Goal: Navigation & Orientation: Understand site structure

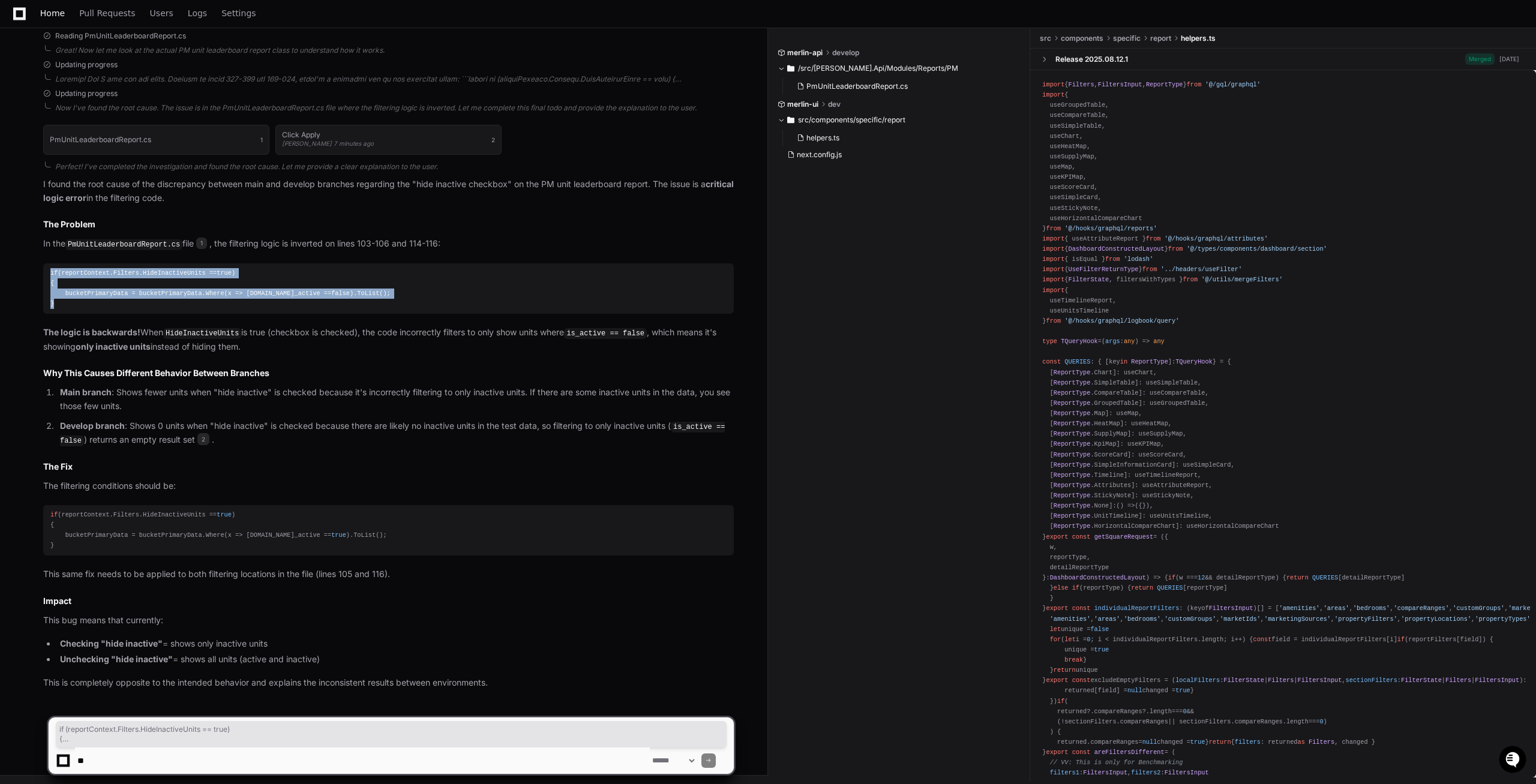
click at [60, 15] on span "Home" at bounding box center [52, 13] width 25 height 7
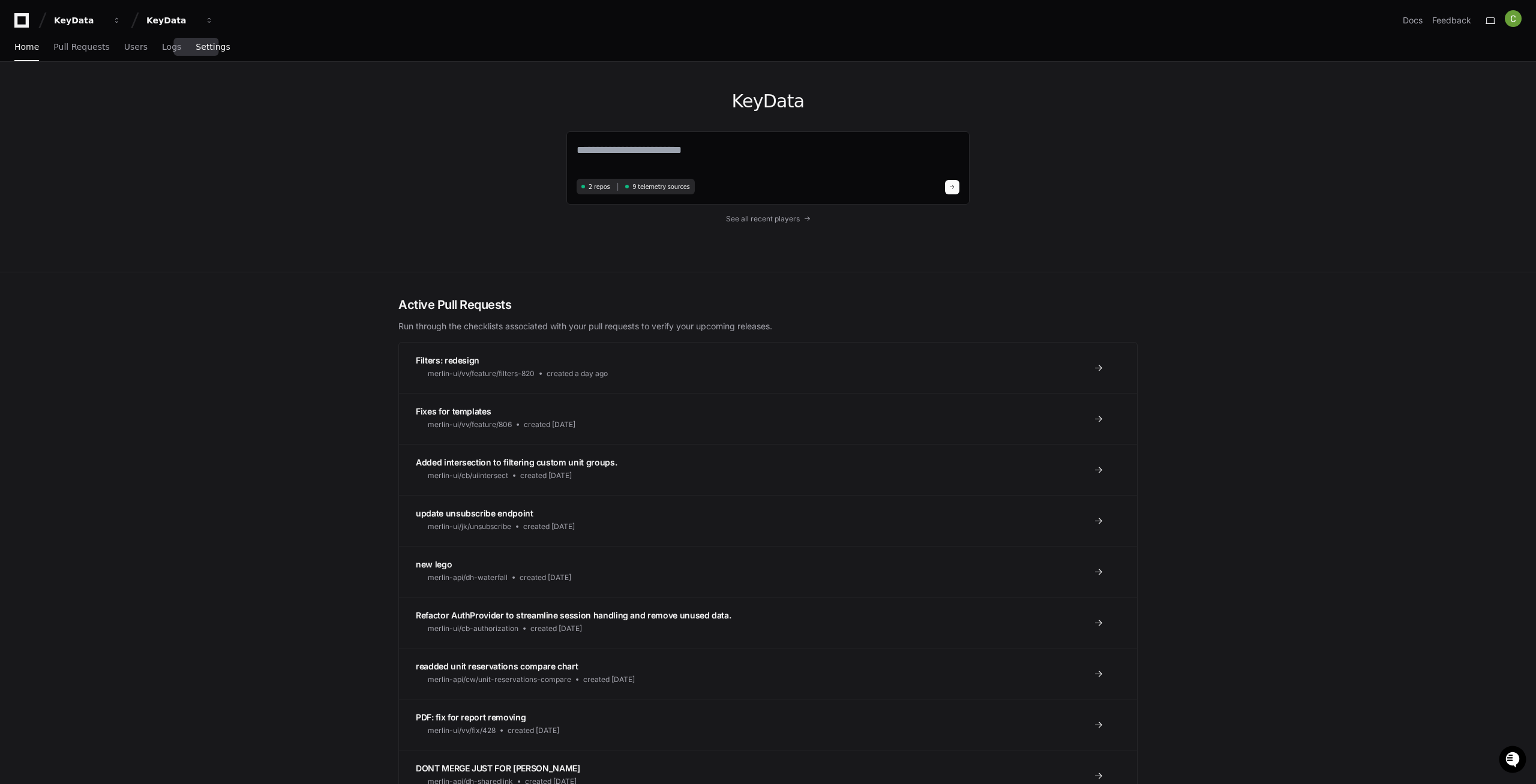
click at [209, 49] on span "Settings" at bounding box center [212, 47] width 35 height 7
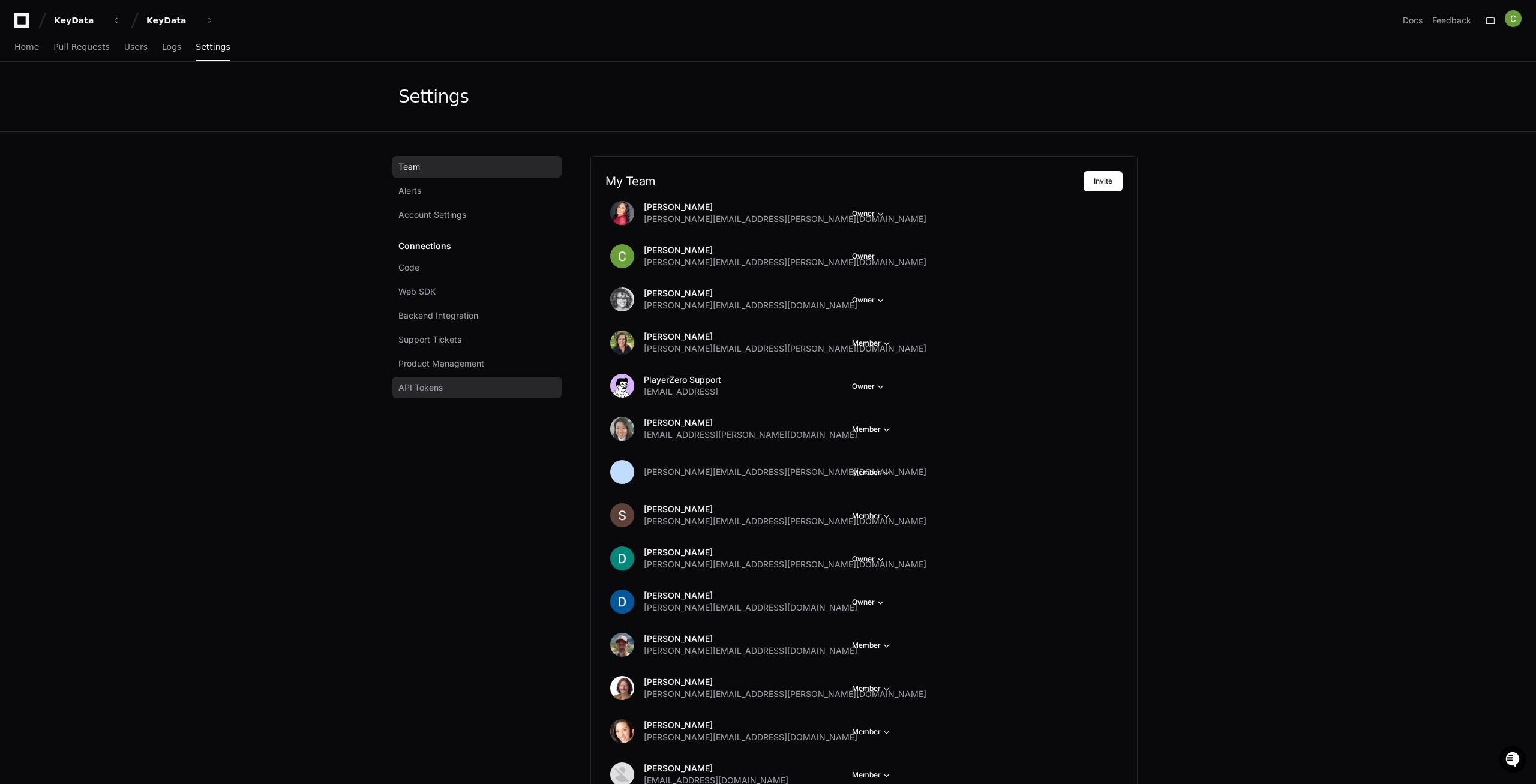
click at [437, 392] on span "API Tokens" at bounding box center [421, 388] width 44 height 12
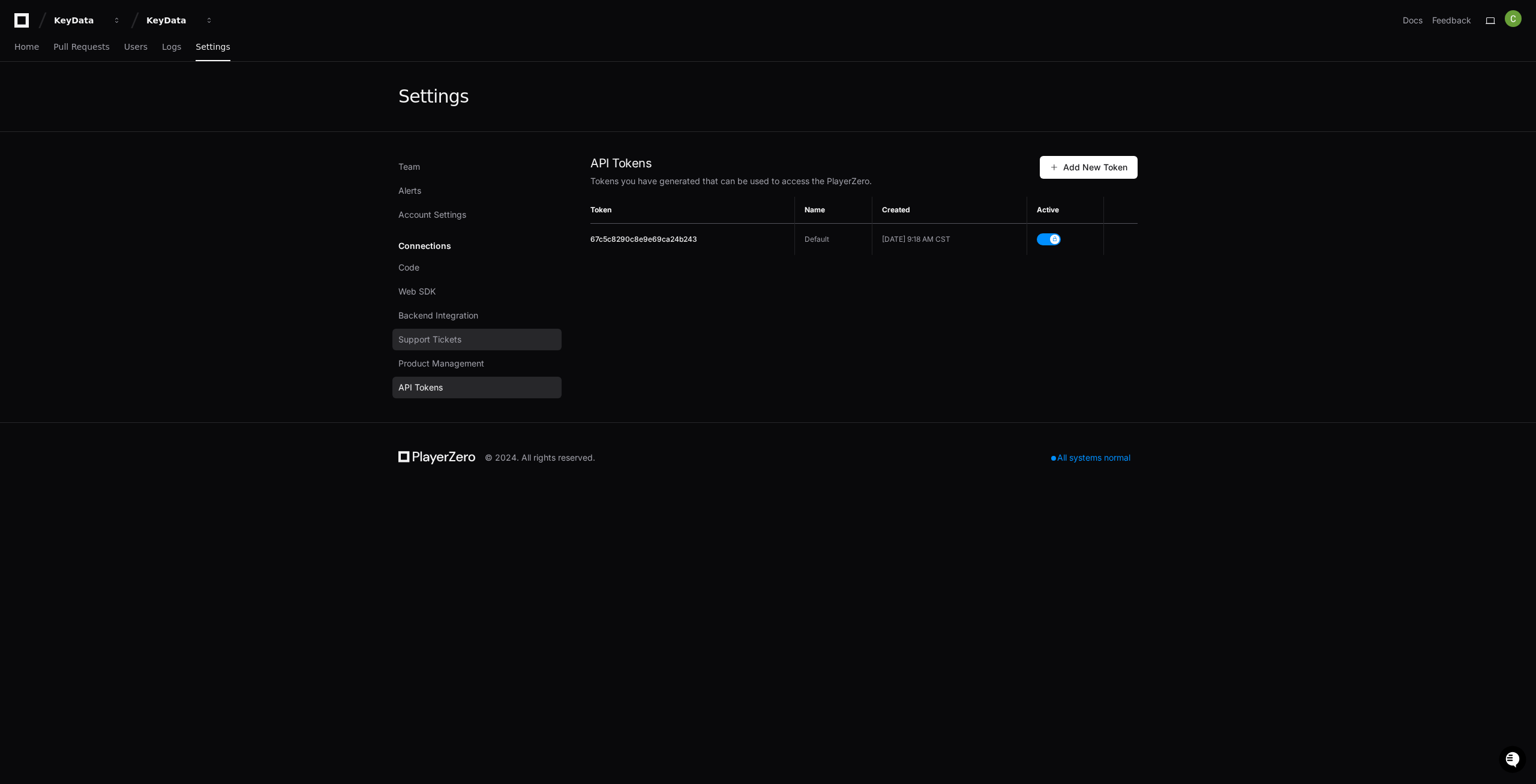
click at [447, 341] on span "Support Tickets" at bounding box center [429, 340] width 63 height 12
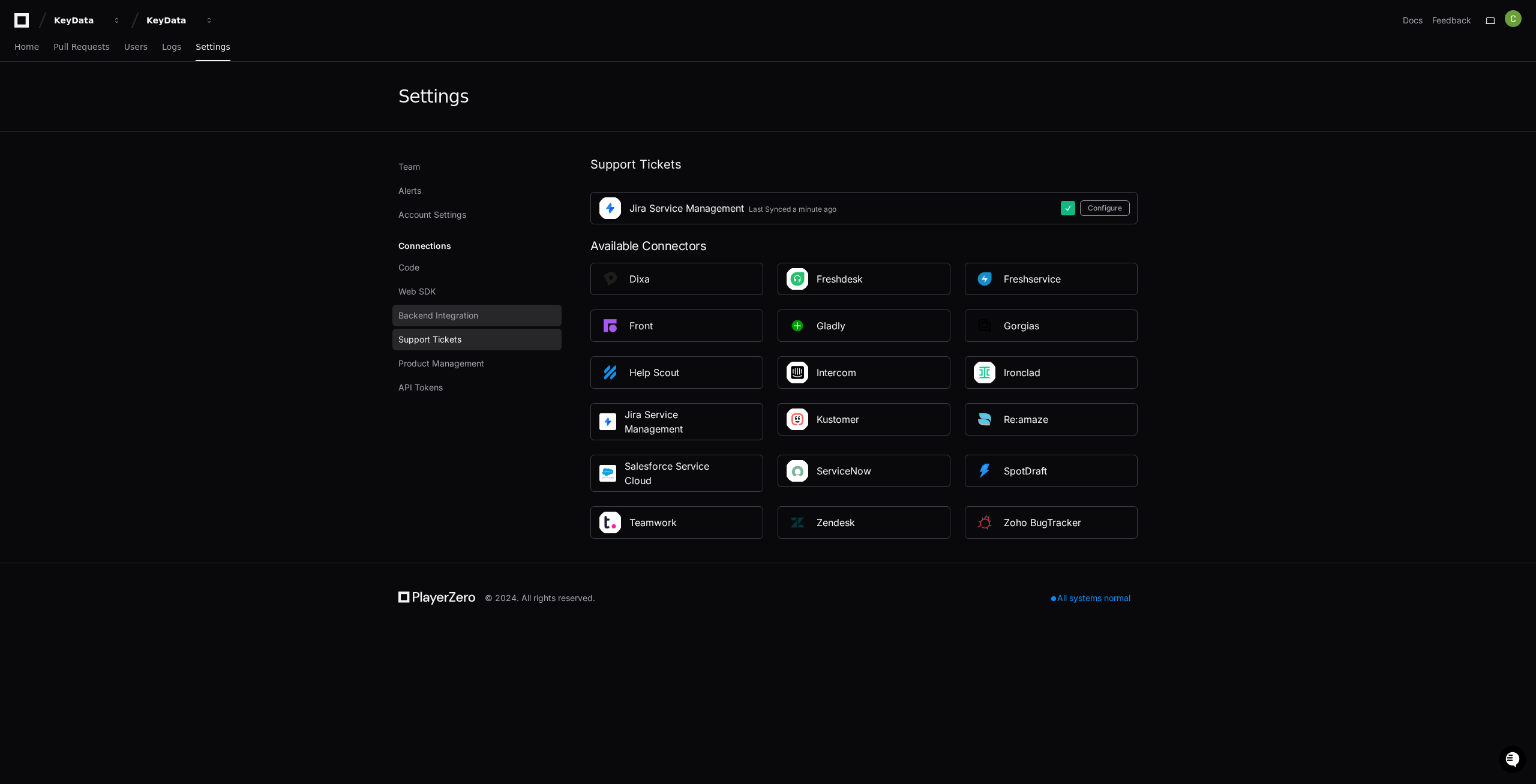
click at [437, 312] on span "Backend Integration" at bounding box center [438, 316] width 80 height 12
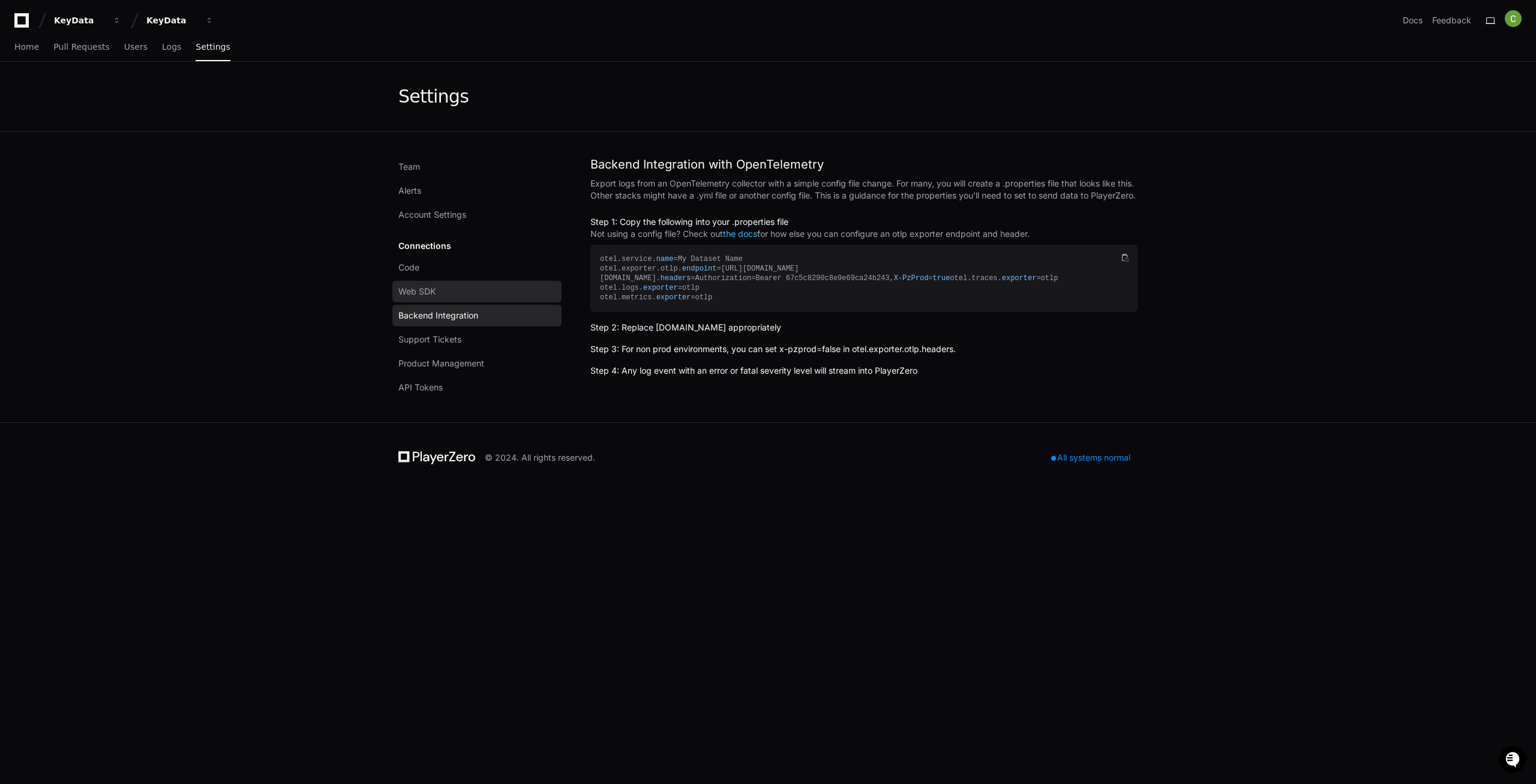
click at [424, 290] on span "Web SDK" at bounding box center [417, 292] width 37 height 12
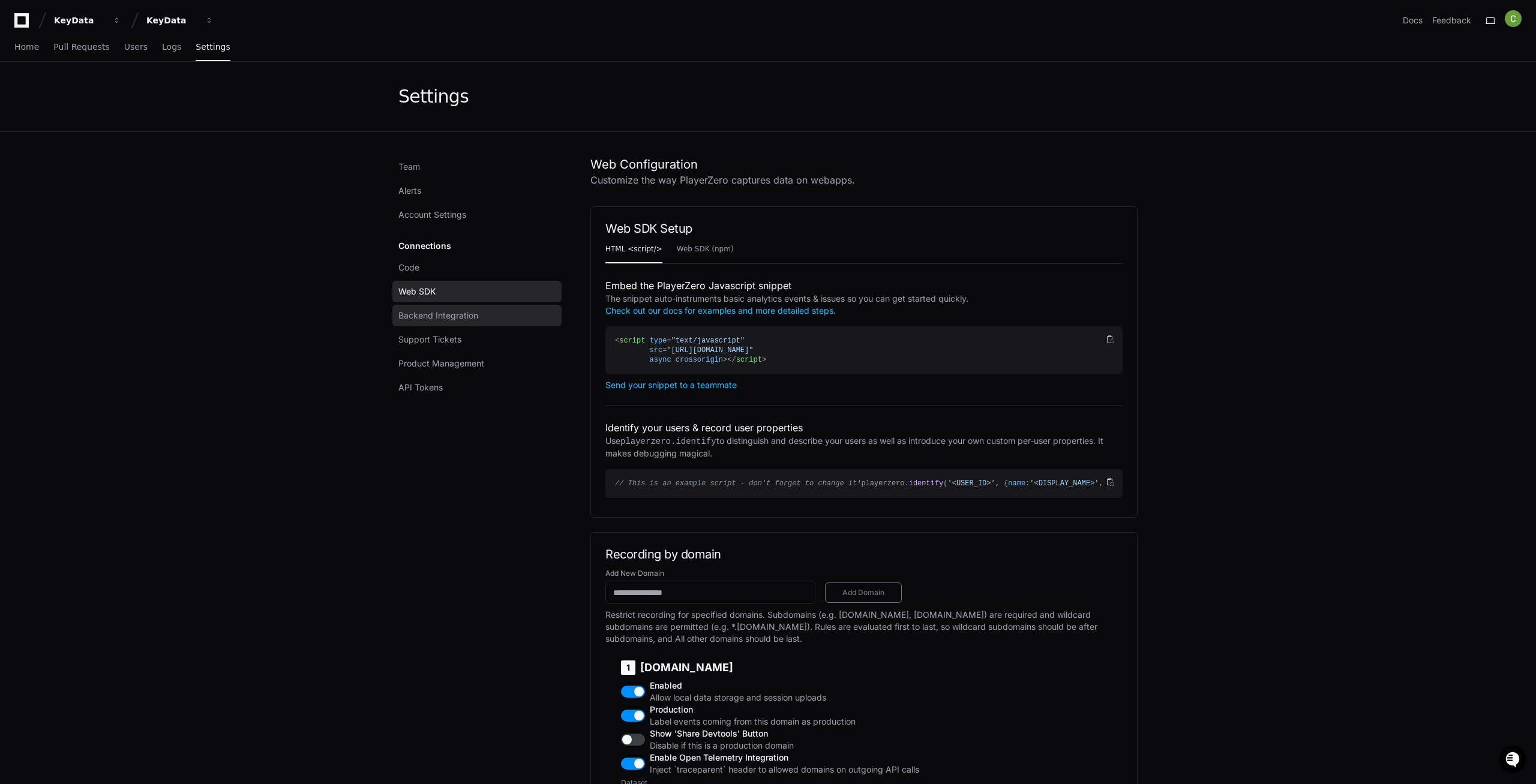
click at [431, 324] on link "Backend Integration" at bounding box center [477, 315] width 169 height 21
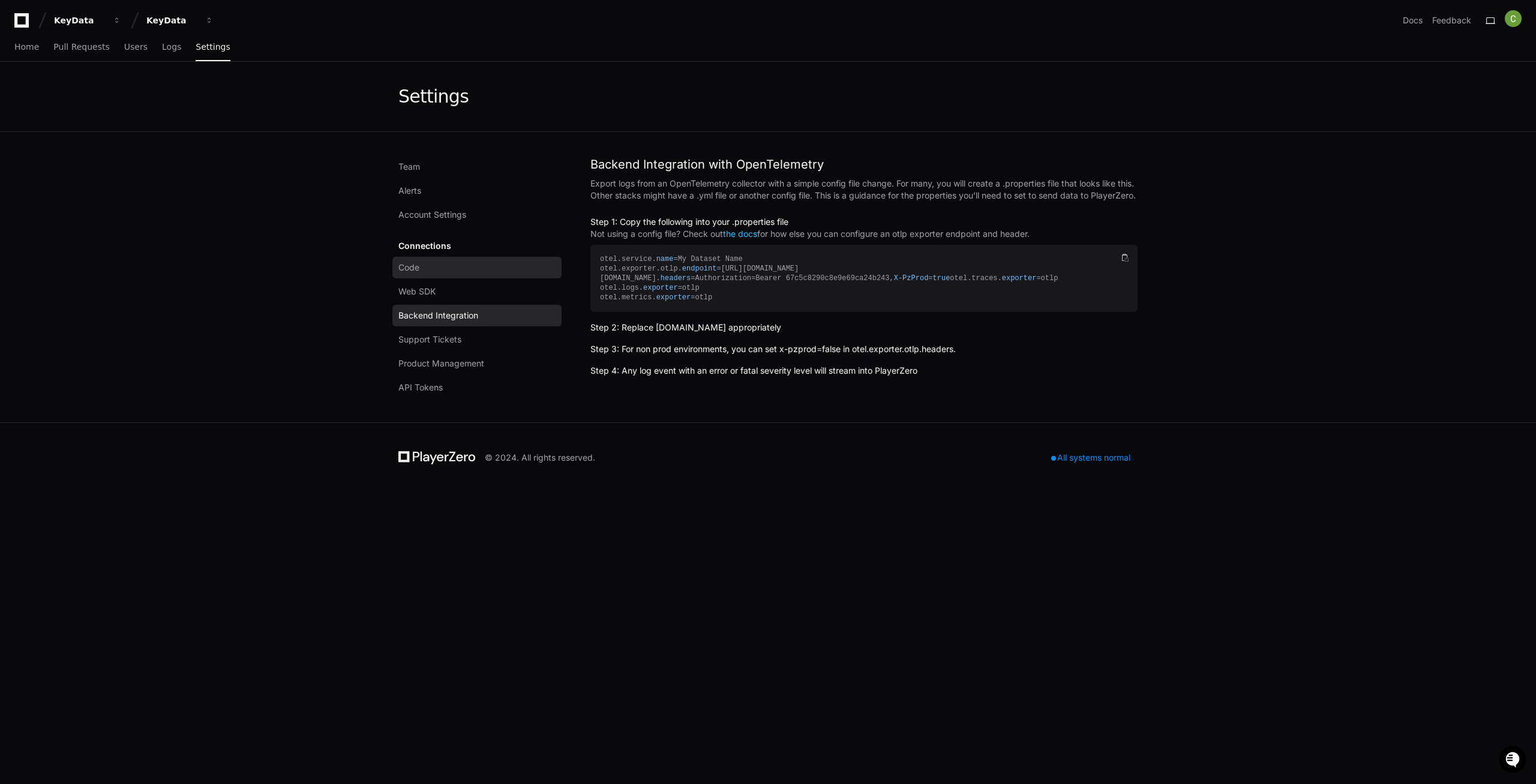
click at [414, 265] on span "Code" at bounding box center [409, 268] width 21 height 12
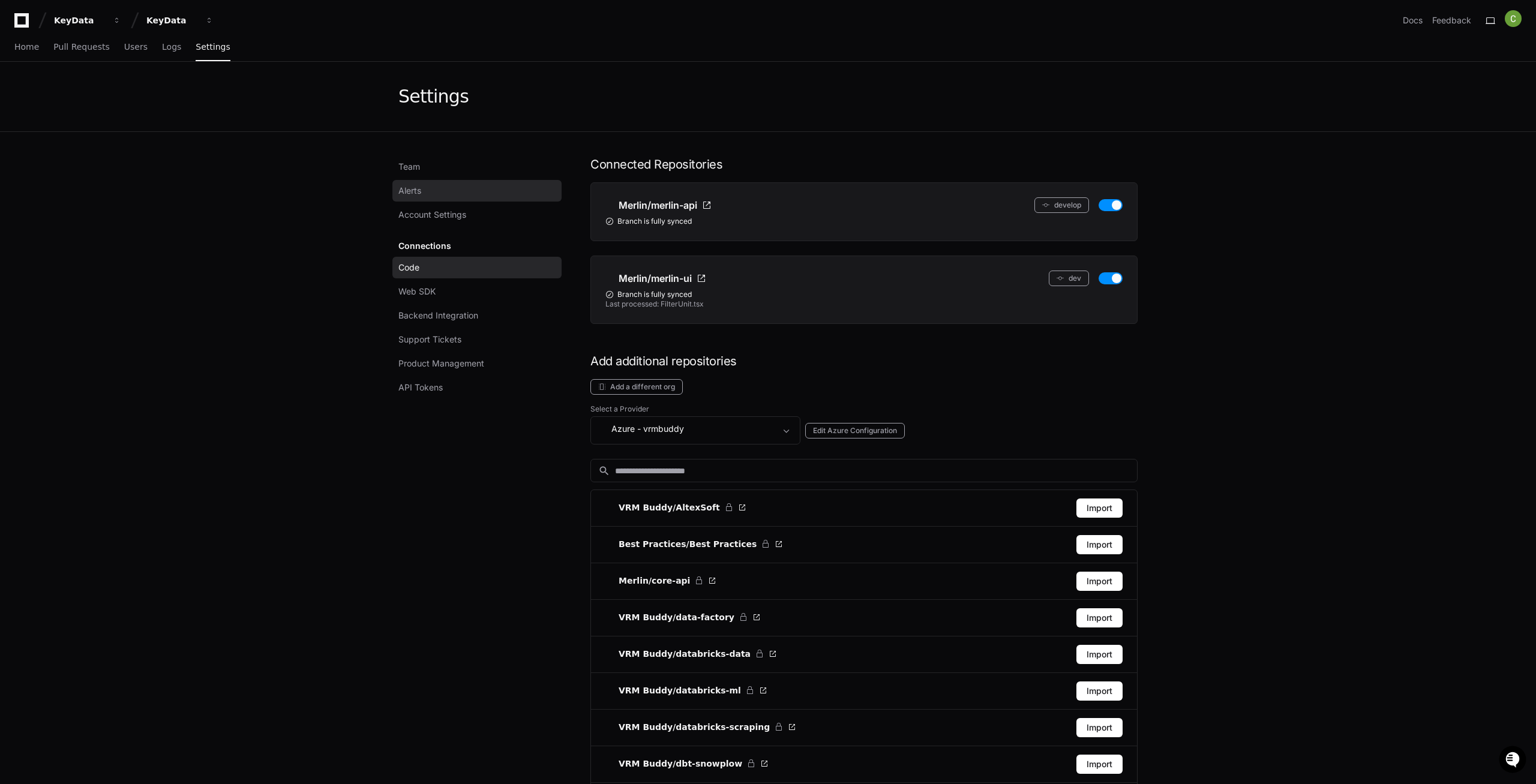
click at [419, 195] on span "Alerts" at bounding box center [410, 191] width 23 height 12
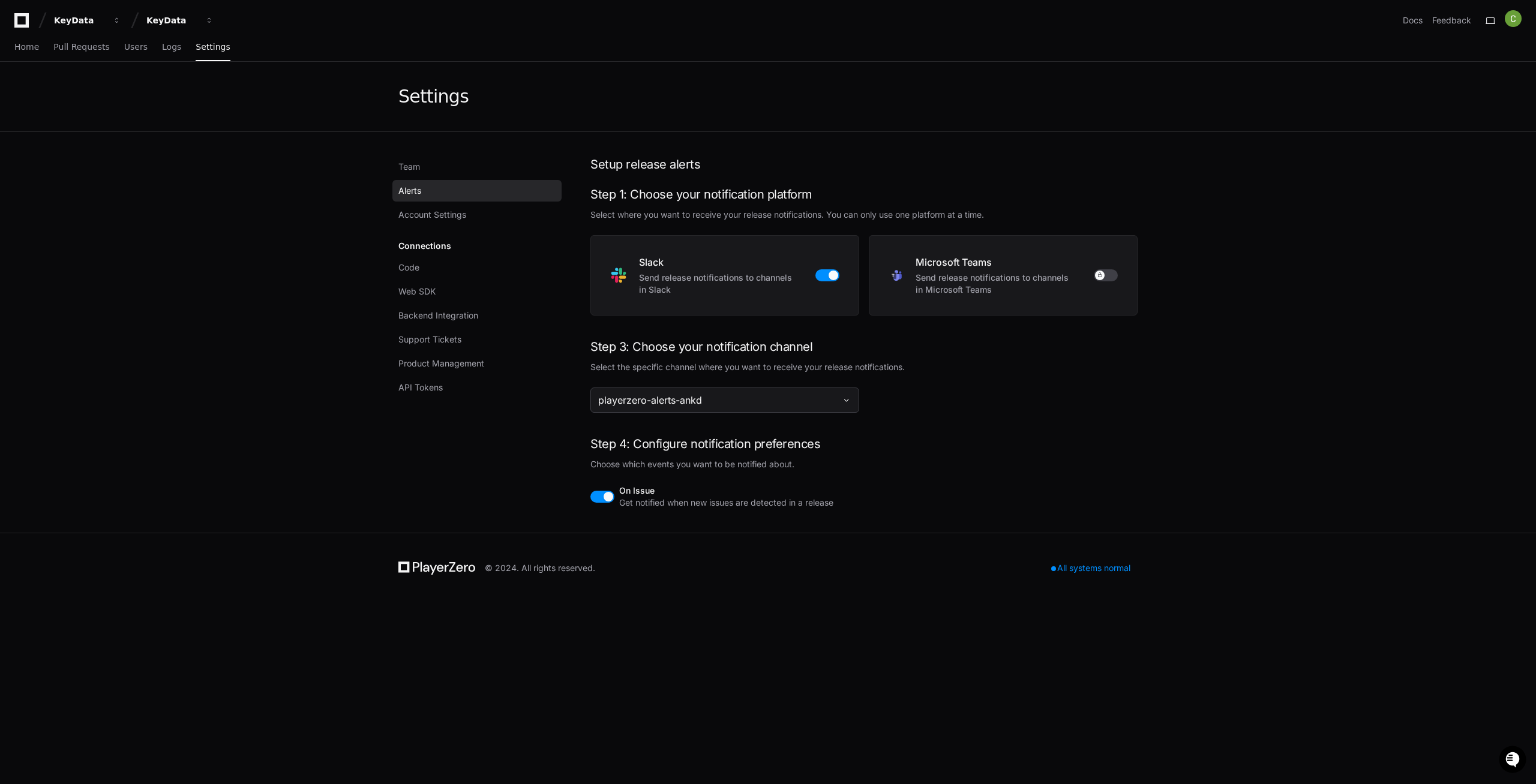
click at [808, 404] on span "playerzero-alerts-ankd" at bounding box center [717, 400] width 239 height 14
click at [428, 267] on link "Code" at bounding box center [477, 267] width 169 height 21
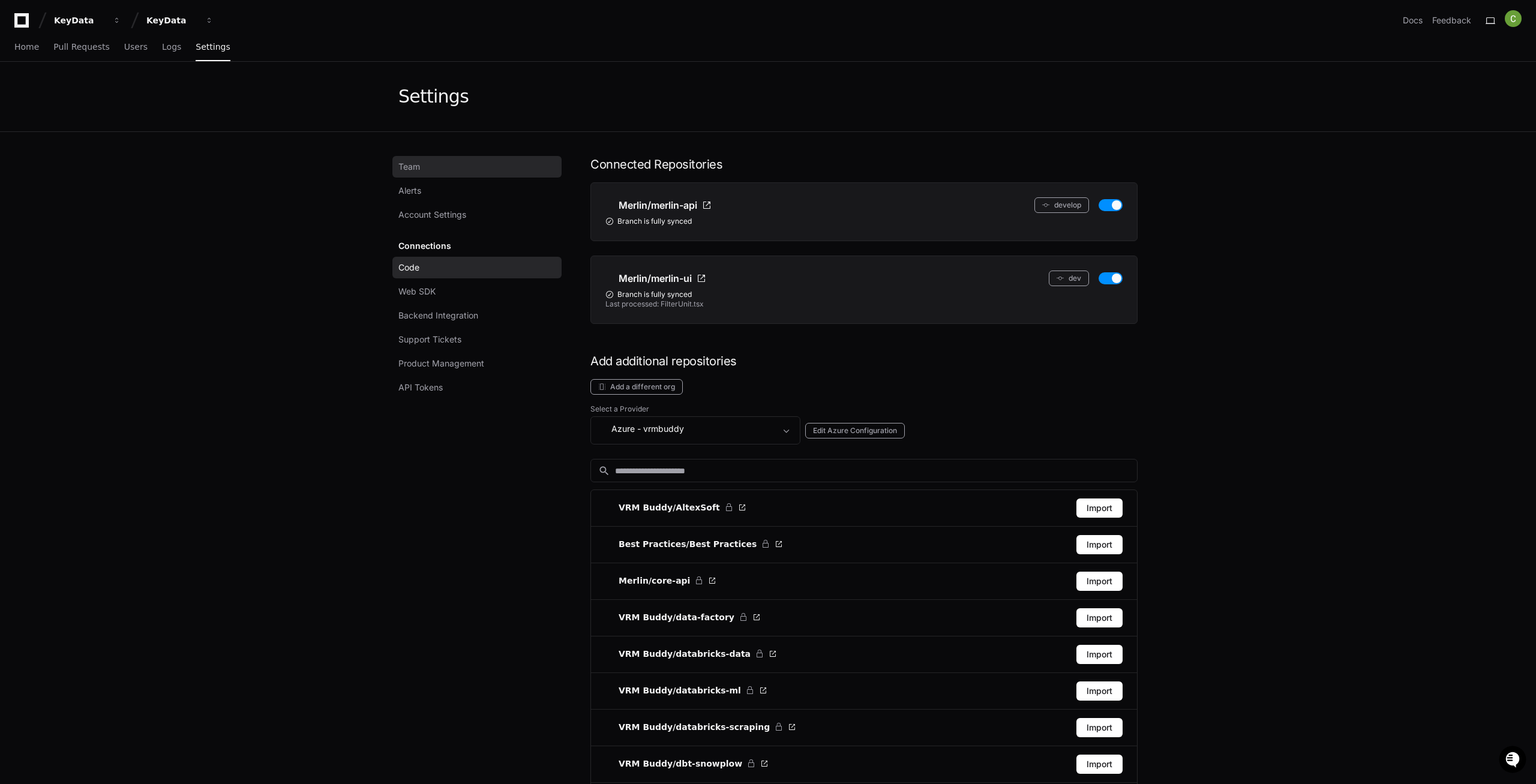
click at [421, 166] on link "Team" at bounding box center [477, 167] width 169 height 21
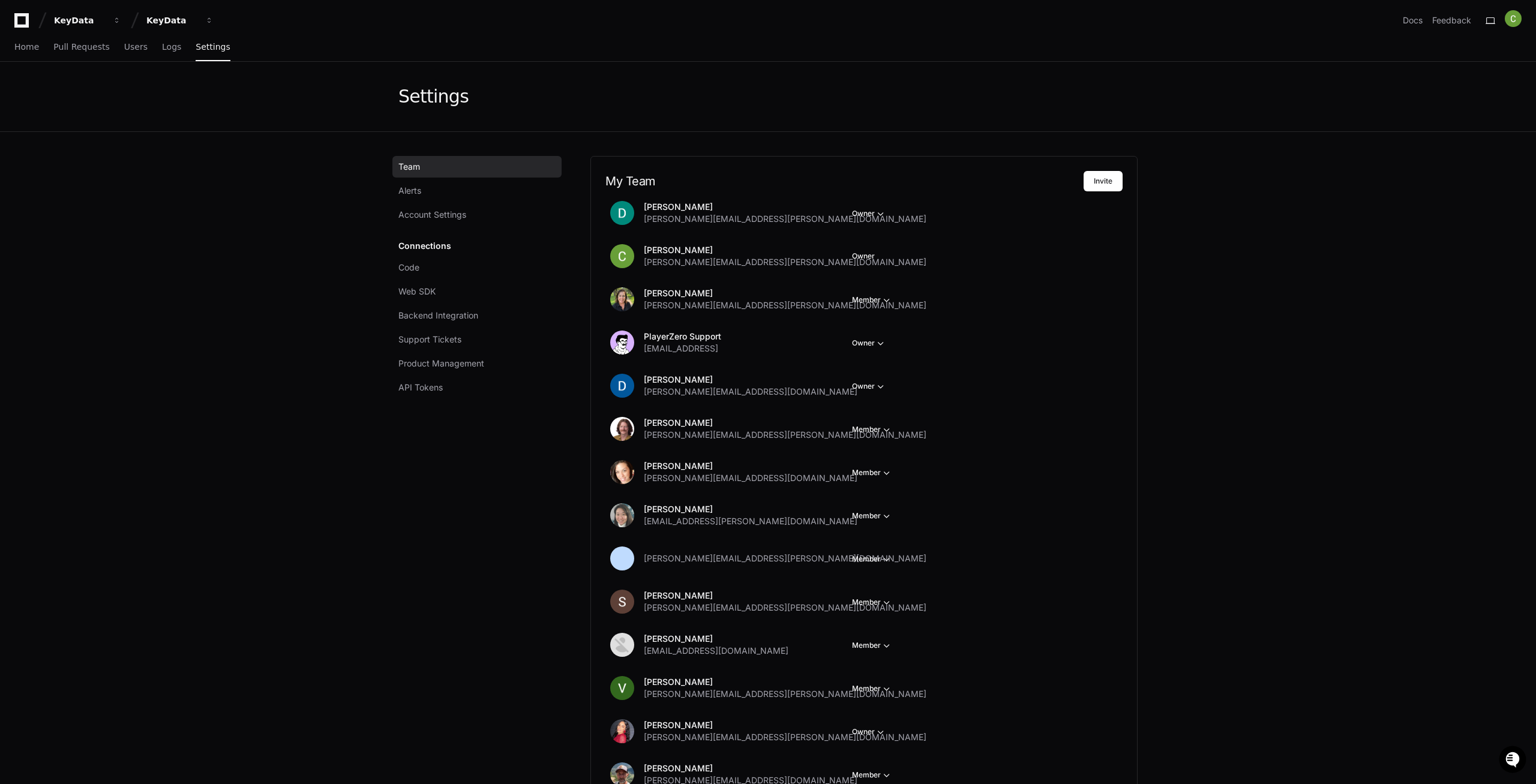
click at [1161, 782] on app-setting "Settings Team Alerts Account Settings Connections Code Web SDK Backend Integrat…" at bounding box center [768, 728] width 1536 height 1333
click at [401, 539] on div "Team Alerts Account Settings Connections Code Web SDK Backend Integration Suppo…" at bounding box center [480, 764] width 163 height 1215
